Goal: Task Accomplishment & Management: Use online tool/utility

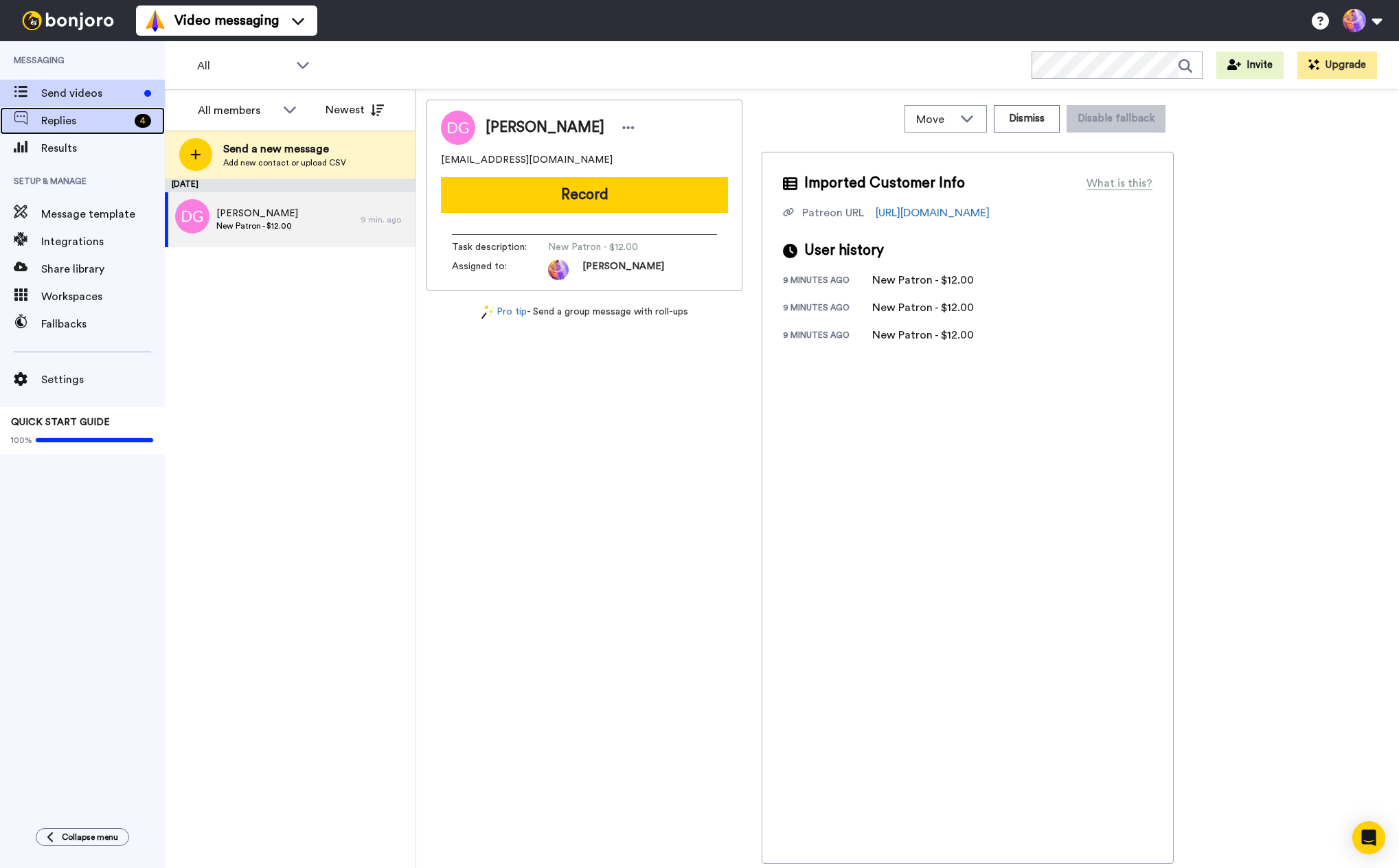
click at [96, 121] on span "Replies" at bounding box center [85, 120] width 87 height 16
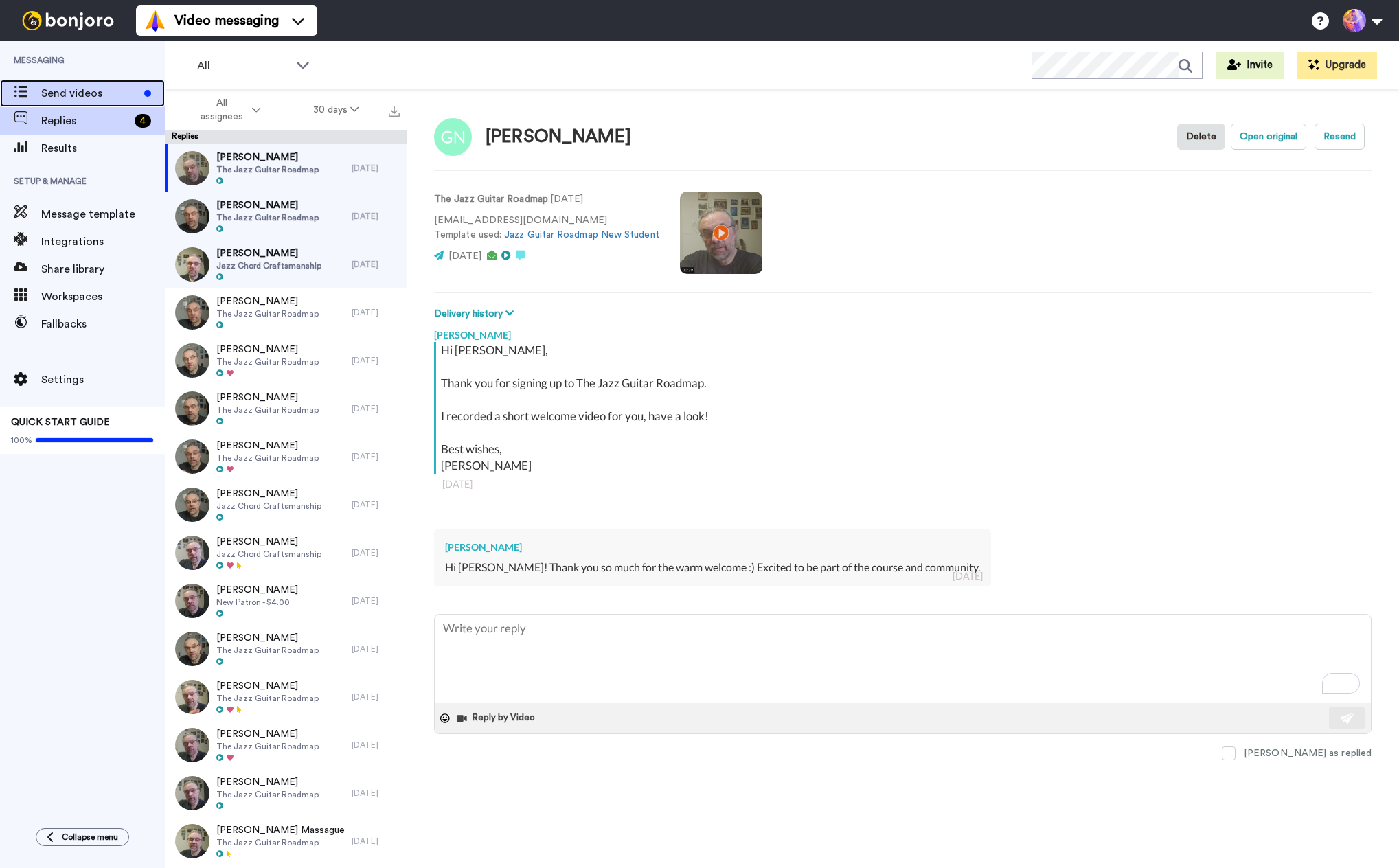
click at [67, 99] on span "Send videos" at bounding box center [90, 93] width 98 height 16
